Goal: Find specific page/section: Find specific page/section

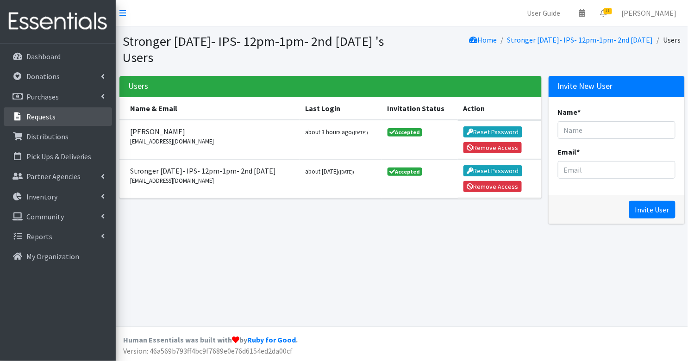
click at [29, 119] on p "Requests" at bounding box center [40, 116] width 29 height 9
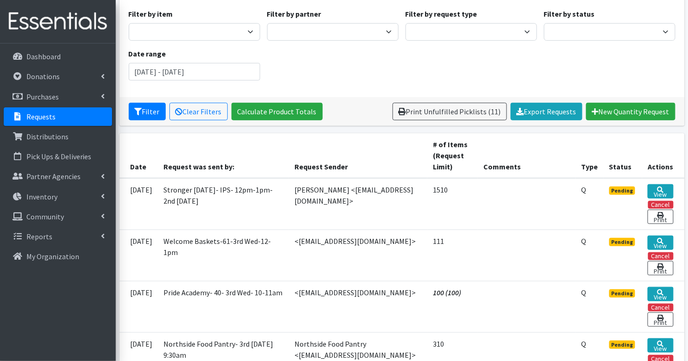
scroll to position [83, 0]
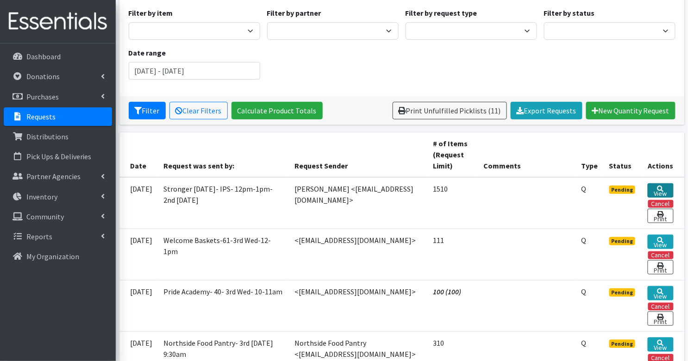
click at [665, 189] on link "View" at bounding box center [660, 190] width 25 height 14
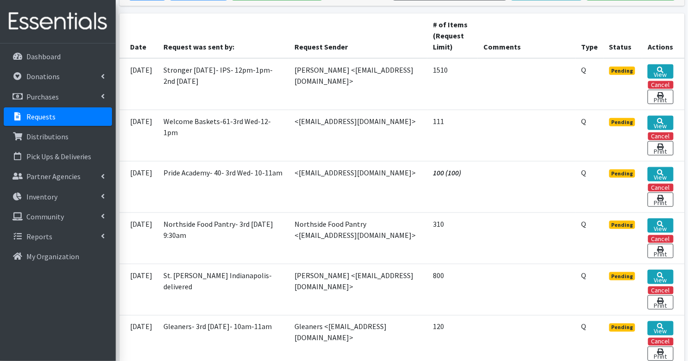
scroll to position [0, 0]
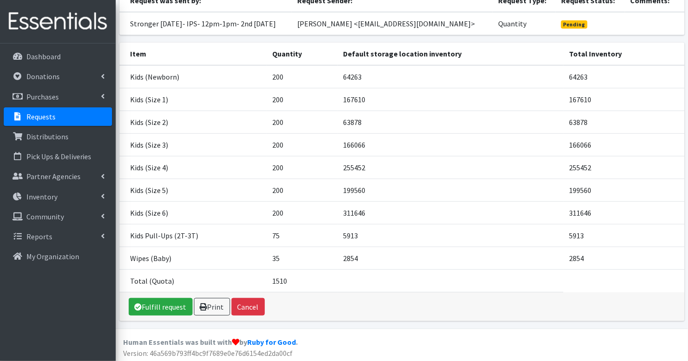
scroll to position [107, 0]
